Goal: Task Accomplishment & Management: Use online tool/utility

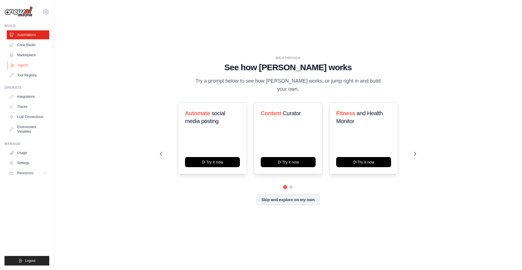
click at [25, 68] on link "Agents" at bounding box center [28, 65] width 42 height 9
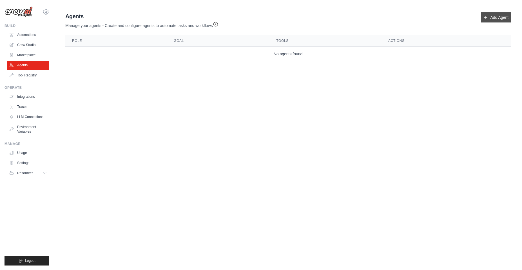
click at [488, 16] on link "Add Agent" at bounding box center [496, 17] width 30 height 10
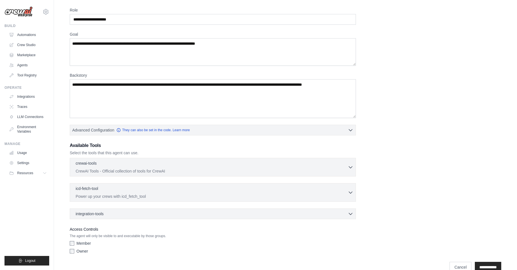
scroll to position [32, 0]
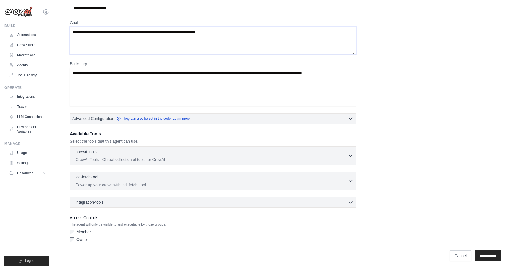
click at [92, 41] on textarea "Goal" at bounding box center [213, 41] width 286 height 28
click at [26, 115] on link "LLM Connections" at bounding box center [28, 117] width 42 height 9
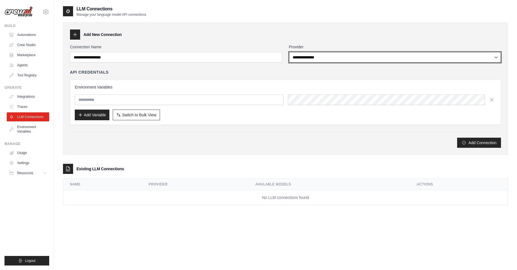
click at [310, 58] on select "**********" at bounding box center [395, 57] width 212 height 11
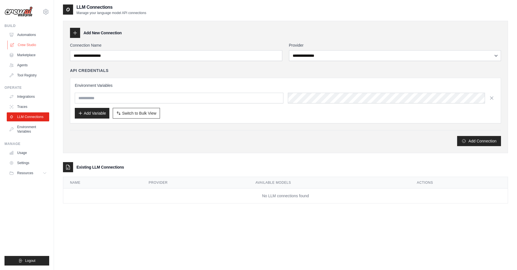
click at [32, 45] on link "Crew Studio" at bounding box center [28, 45] width 42 height 9
